Goal: Download file/media

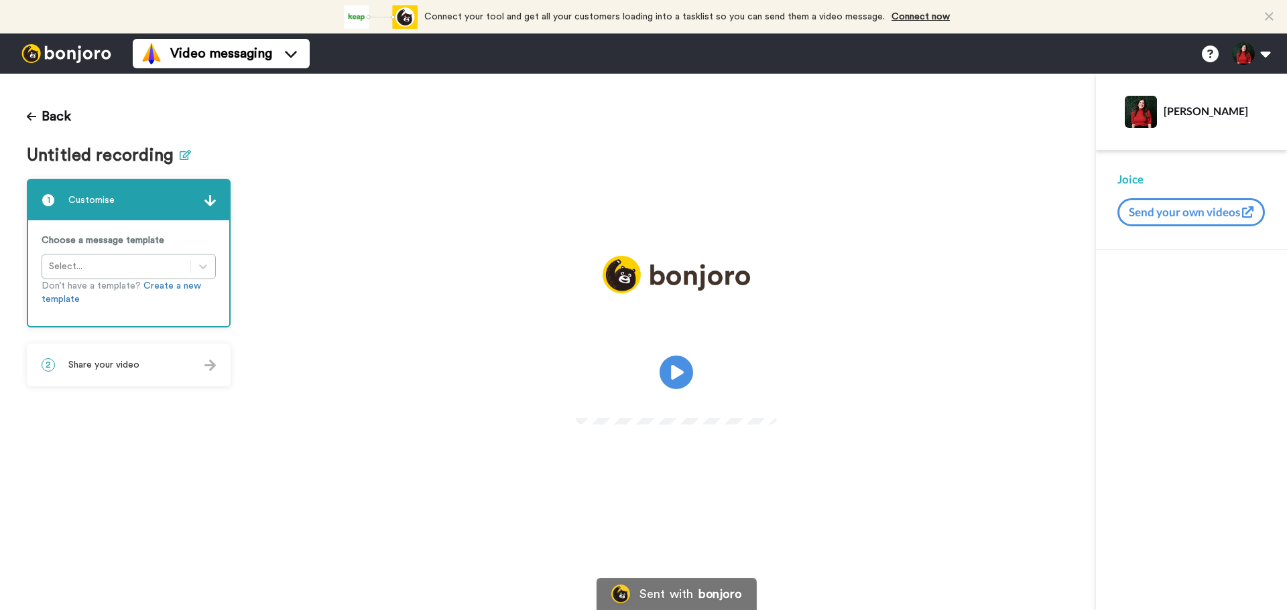
click at [185, 154] on icon at bounding box center [185, 155] width 11 height 10
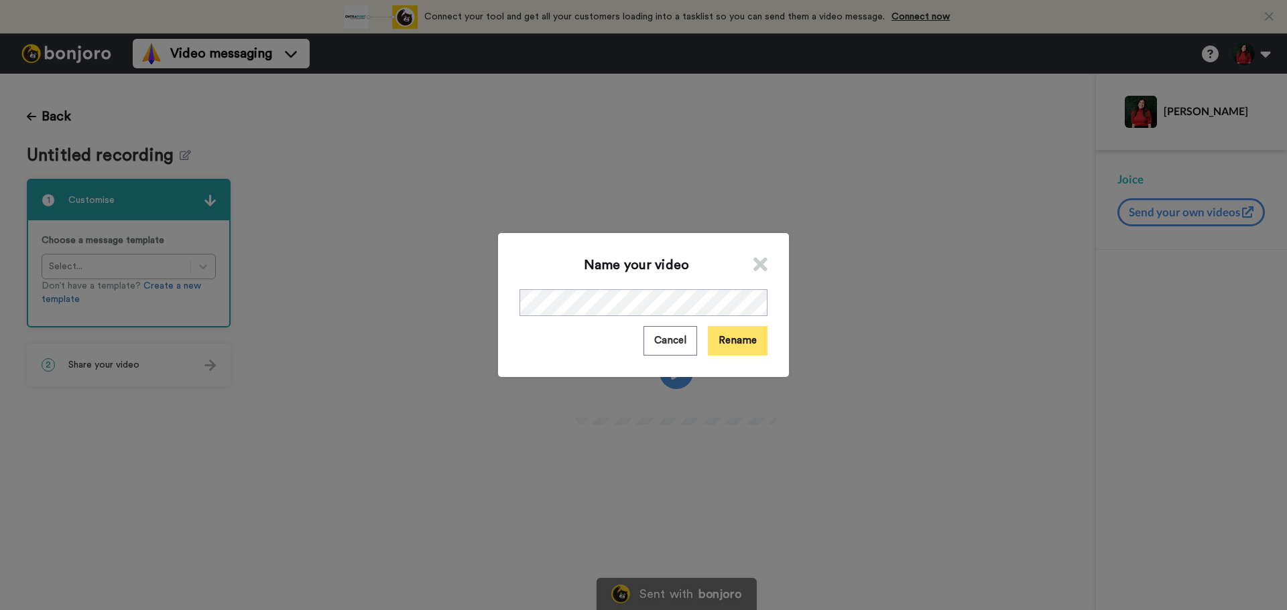
click at [724, 353] on button "Rename" at bounding box center [738, 340] width 60 height 29
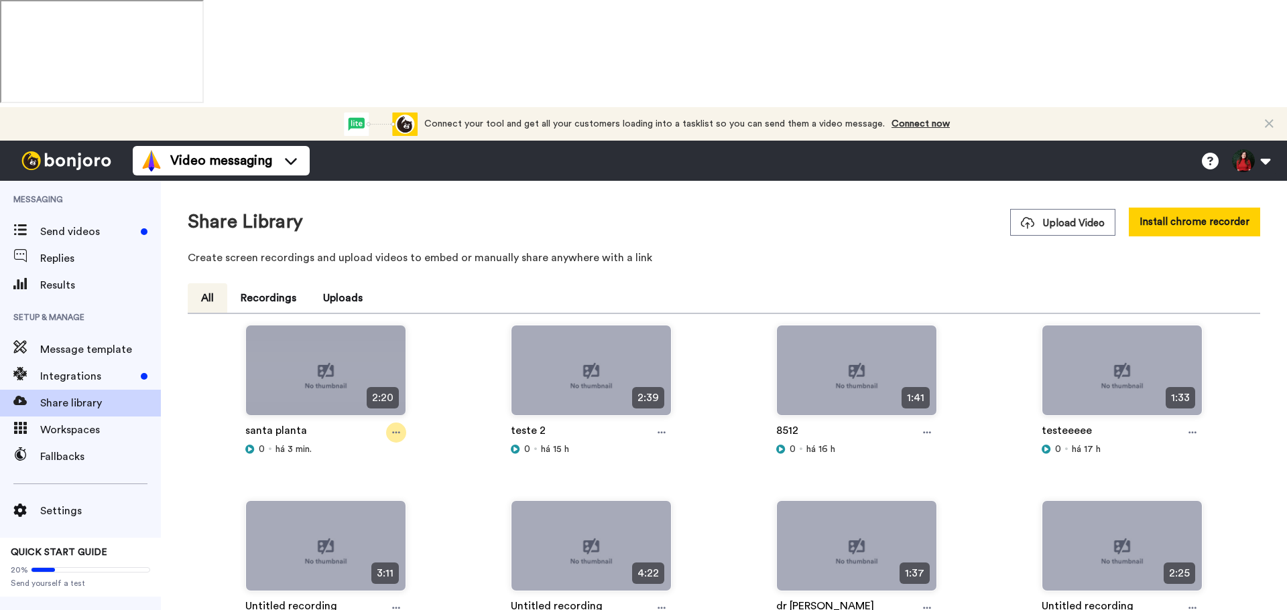
click at [401, 423] on div at bounding box center [396, 433] width 20 height 20
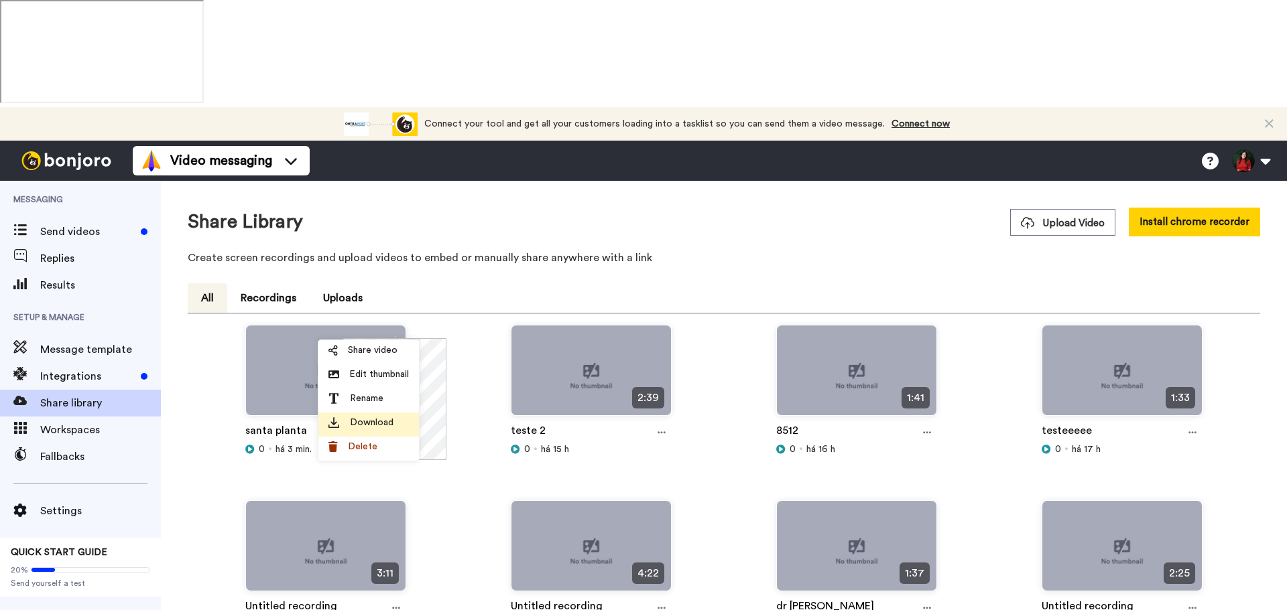
click at [389, 426] on span "Download" at bounding box center [372, 422] width 44 height 13
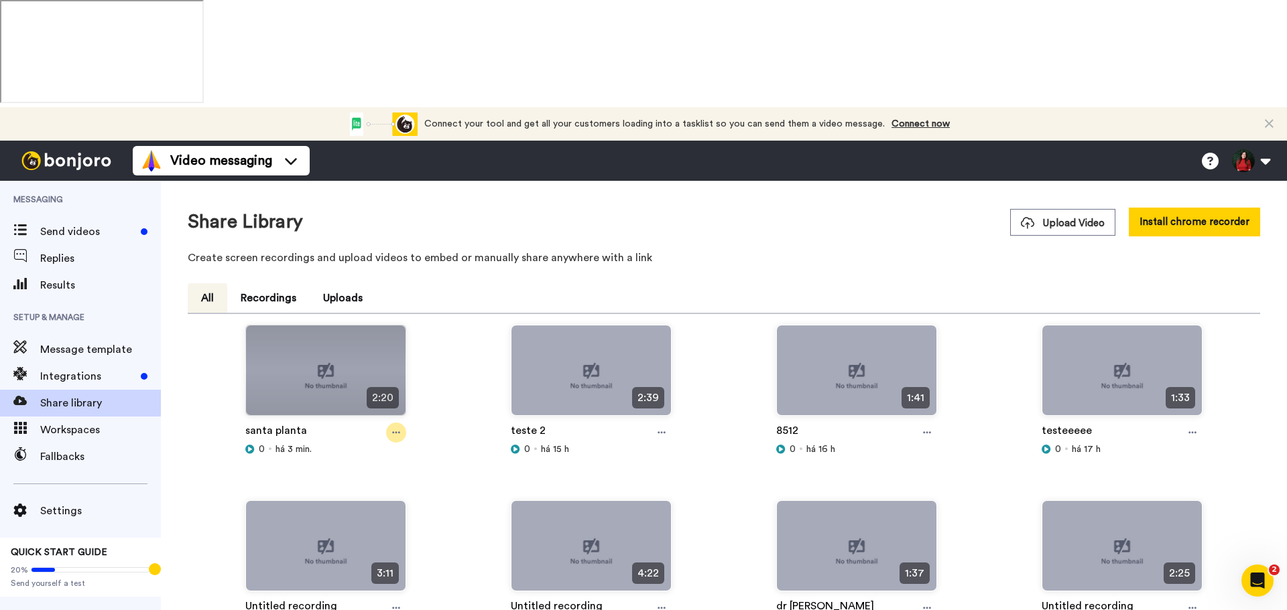
click at [388, 423] on div at bounding box center [396, 433] width 20 height 20
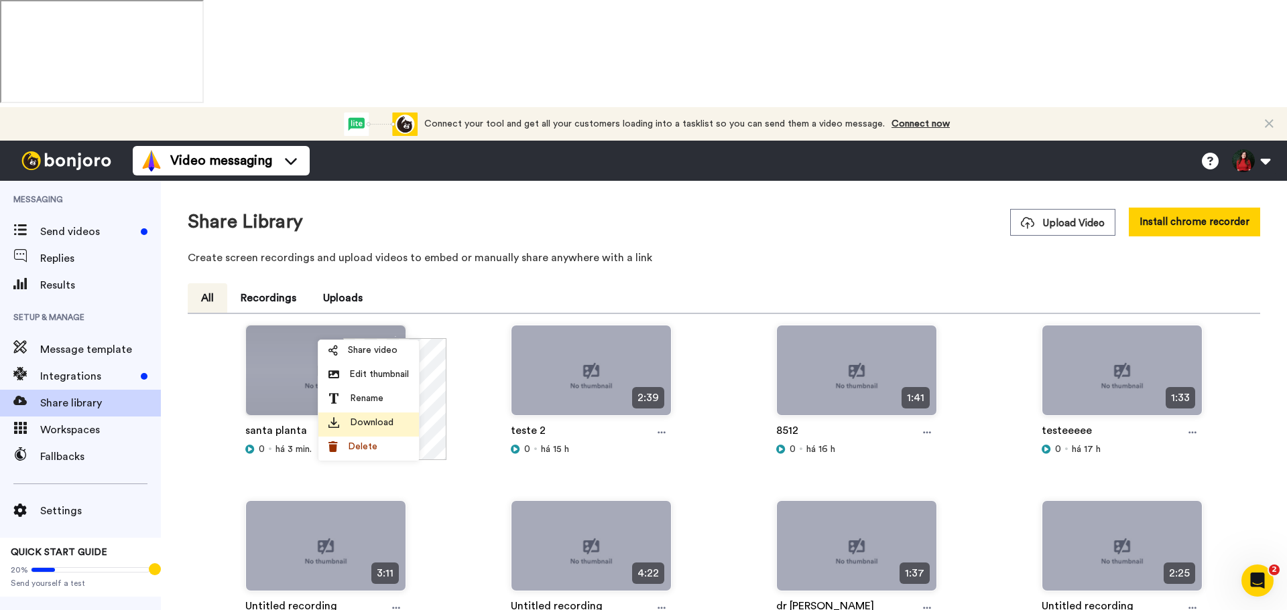
click at [379, 425] on span "Download" at bounding box center [372, 422] width 44 height 13
